Goal: Task Accomplishment & Management: Complete application form

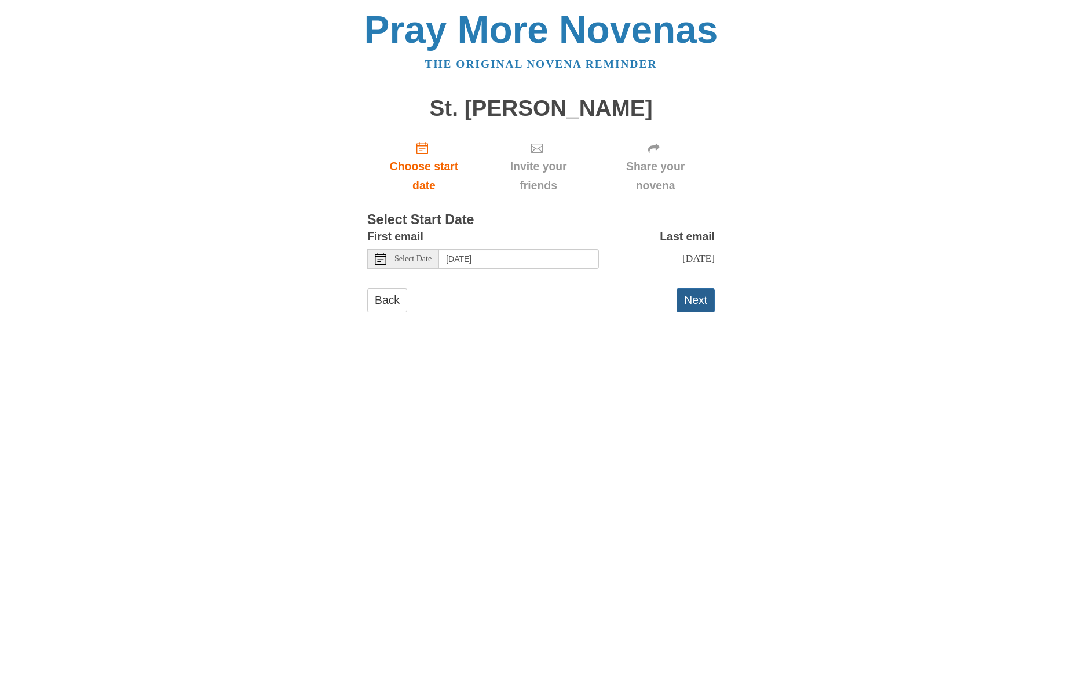
click at [696, 302] on button "Next" at bounding box center [695, 300] width 38 height 24
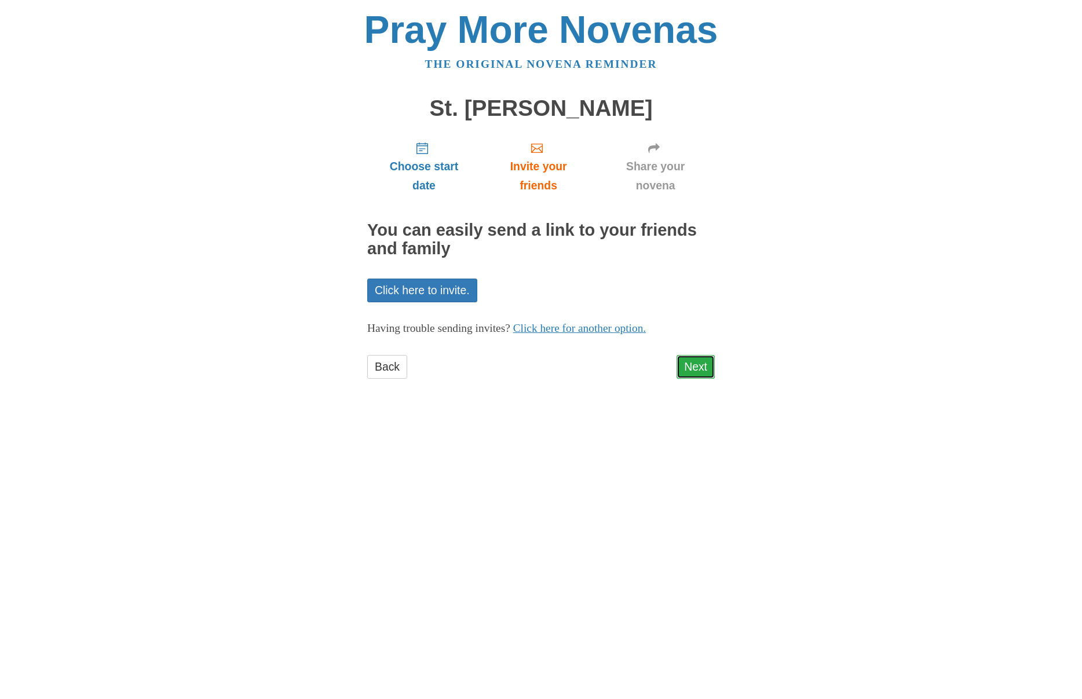
click at [700, 371] on link "Next" at bounding box center [695, 367] width 38 height 24
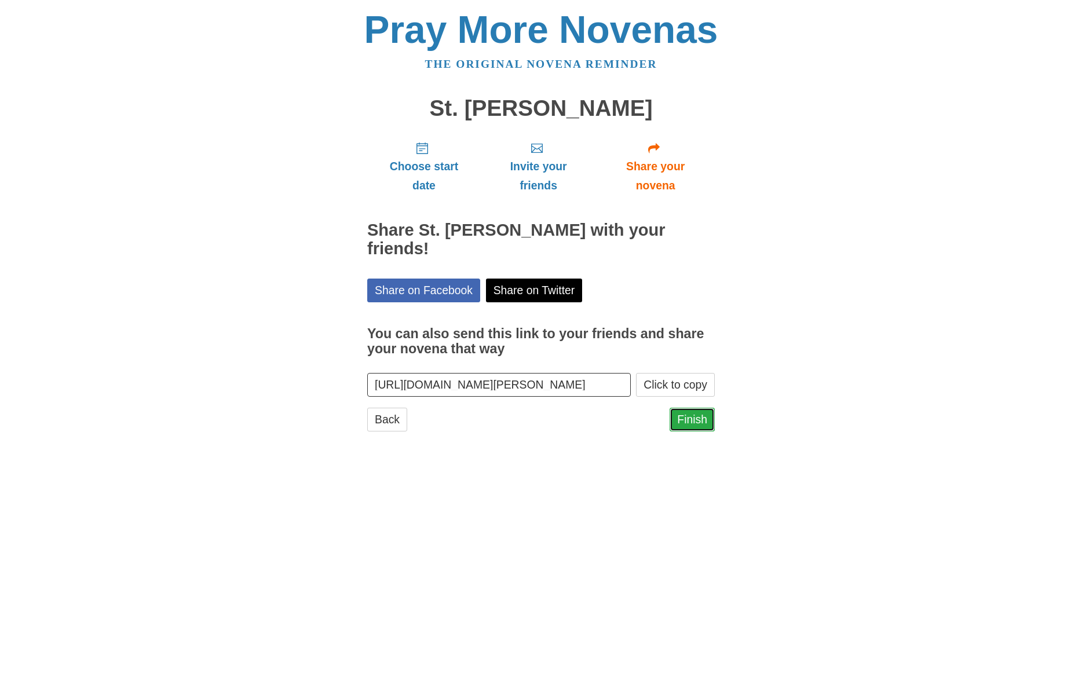
click at [704, 422] on link "Finish" at bounding box center [691, 420] width 45 height 24
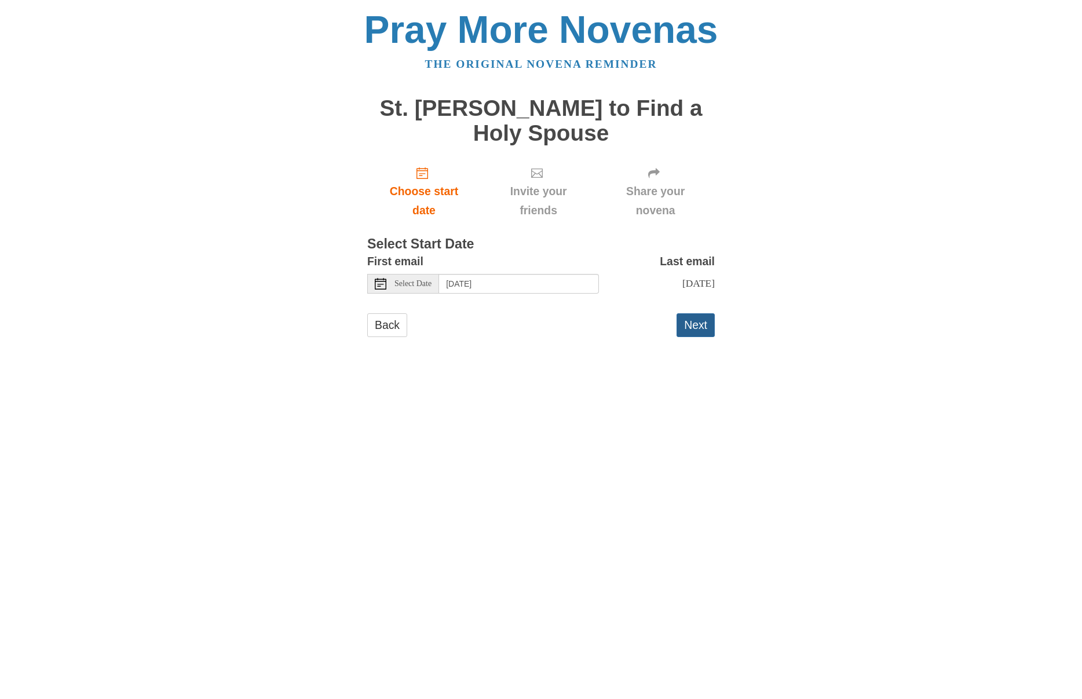
click at [706, 328] on button "Next" at bounding box center [695, 325] width 38 height 24
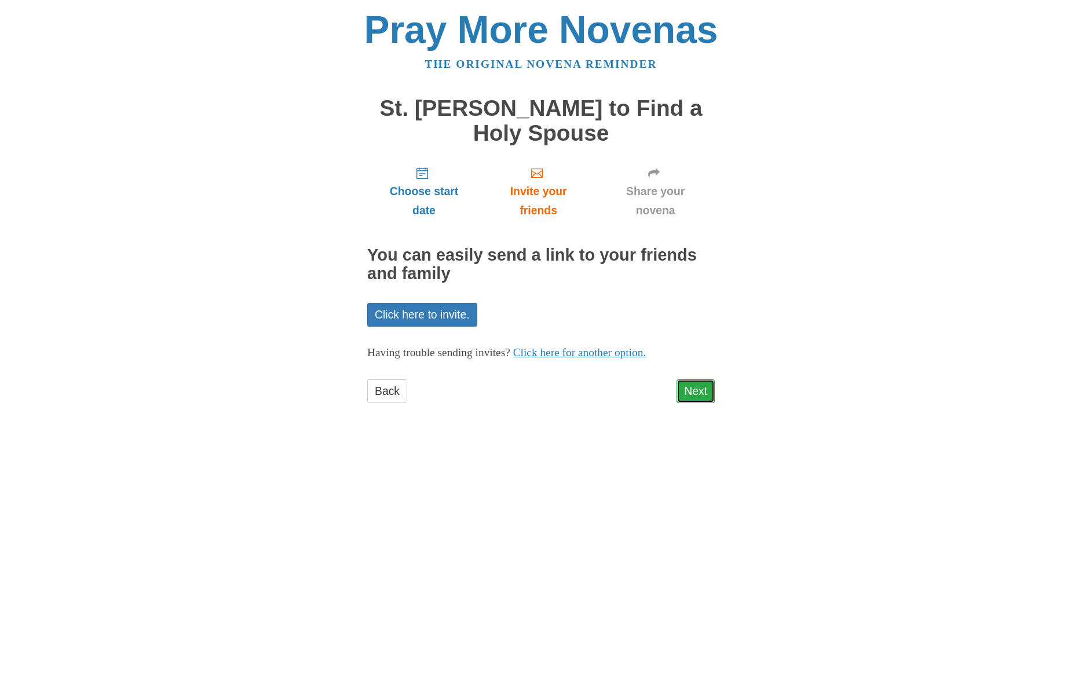
click at [700, 393] on link "Next" at bounding box center [695, 391] width 38 height 24
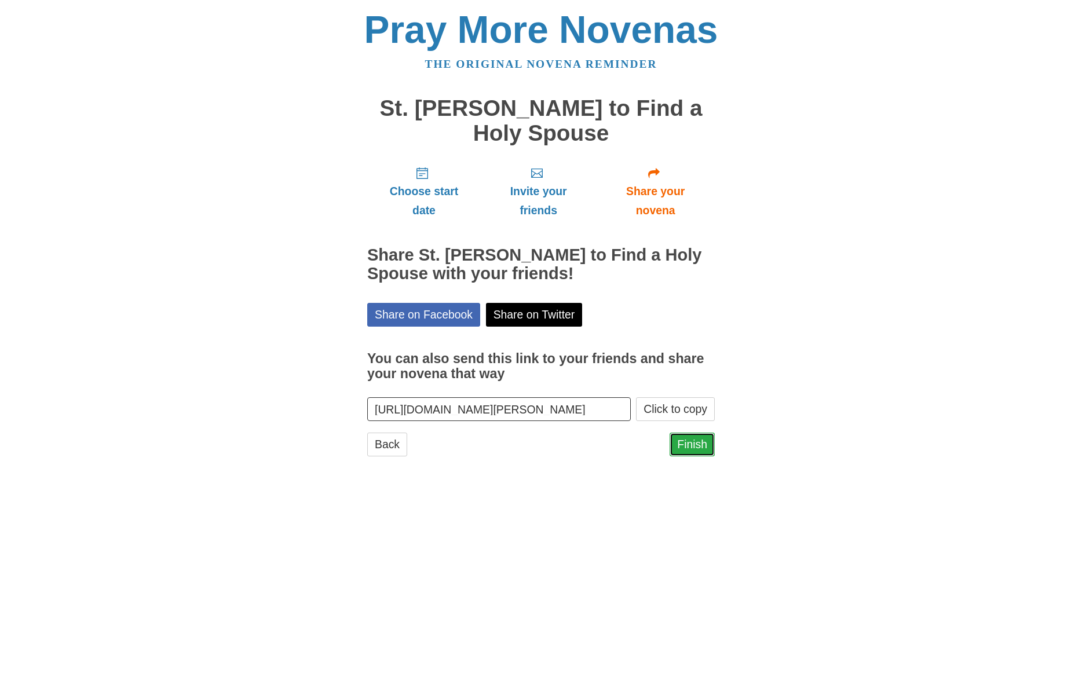
click at [690, 444] on link "Finish" at bounding box center [691, 445] width 45 height 24
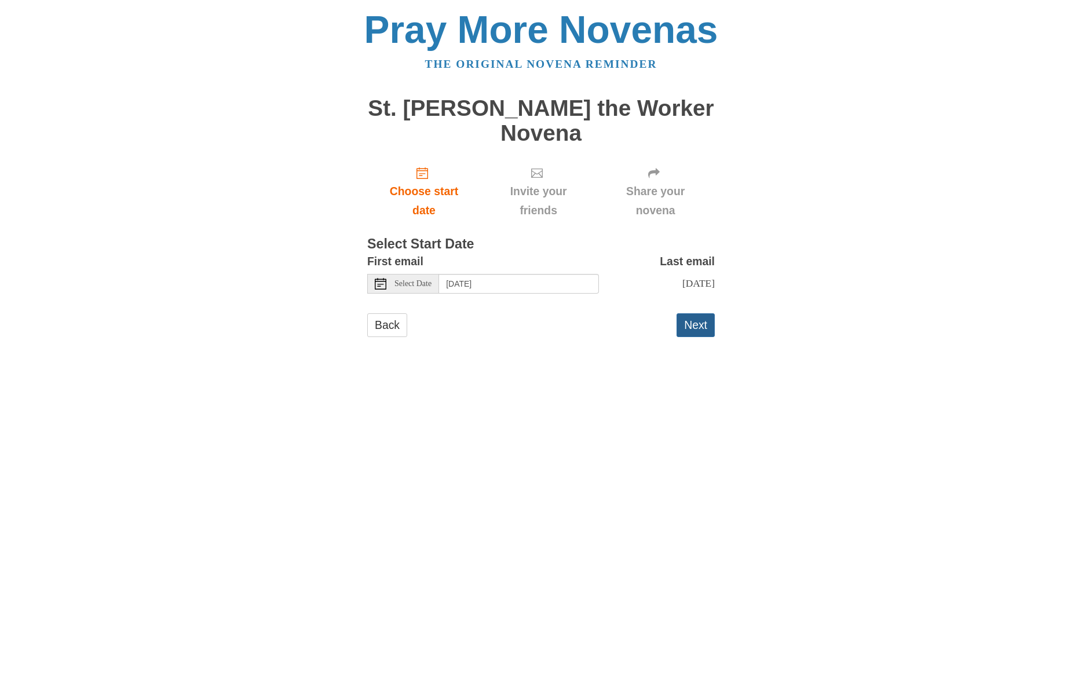
click at [690, 313] on button "Next" at bounding box center [695, 325] width 38 height 24
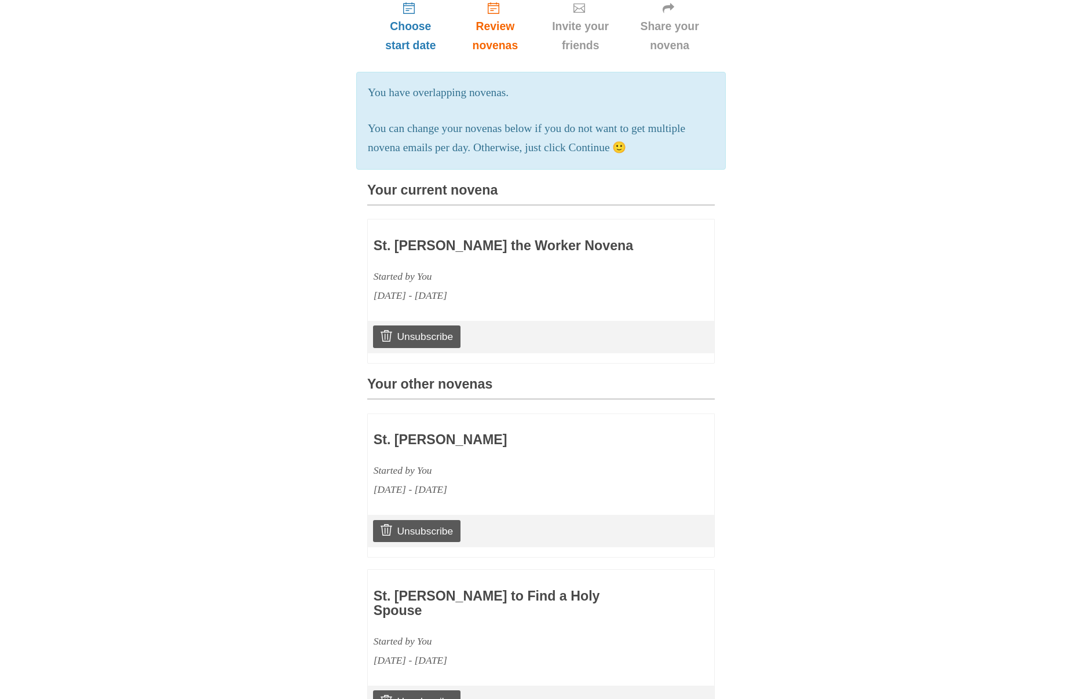
scroll to position [224, 0]
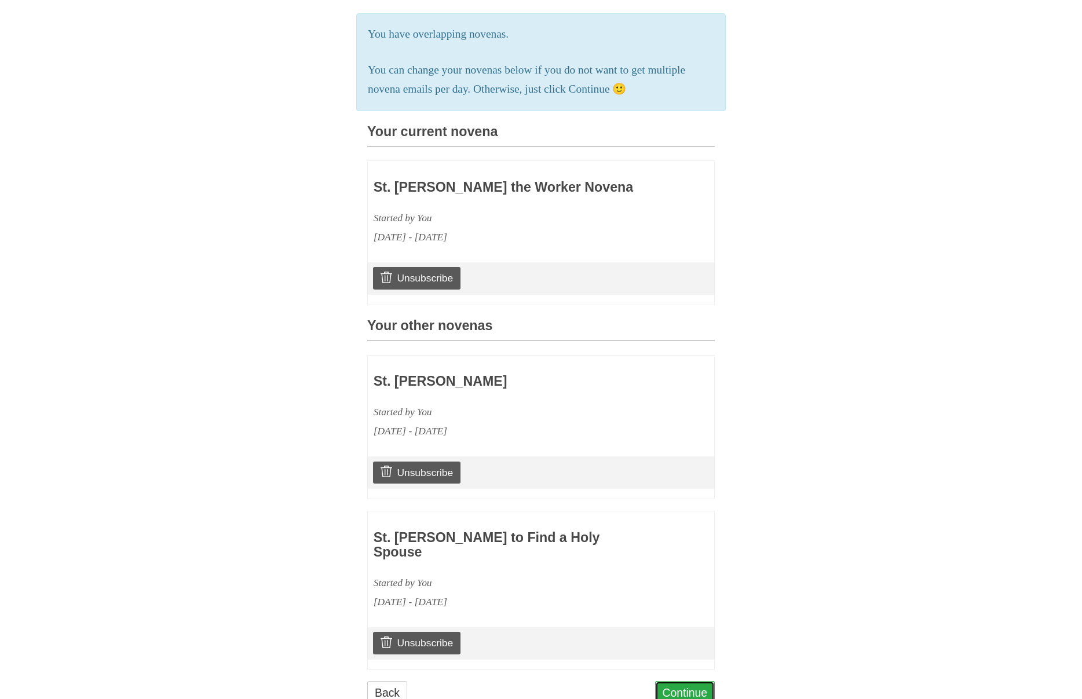
click at [687, 681] on link "Continue" at bounding box center [685, 693] width 60 height 24
